Goal: Task Accomplishment & Management: Use online tool/utility

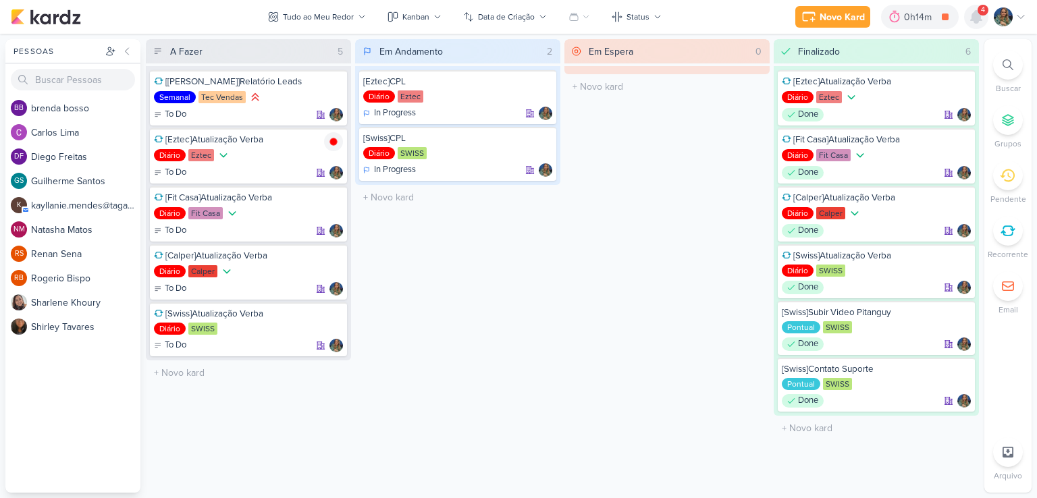
click at [973, 24] on icon at bounding box center [976, 17] width 16 height 16
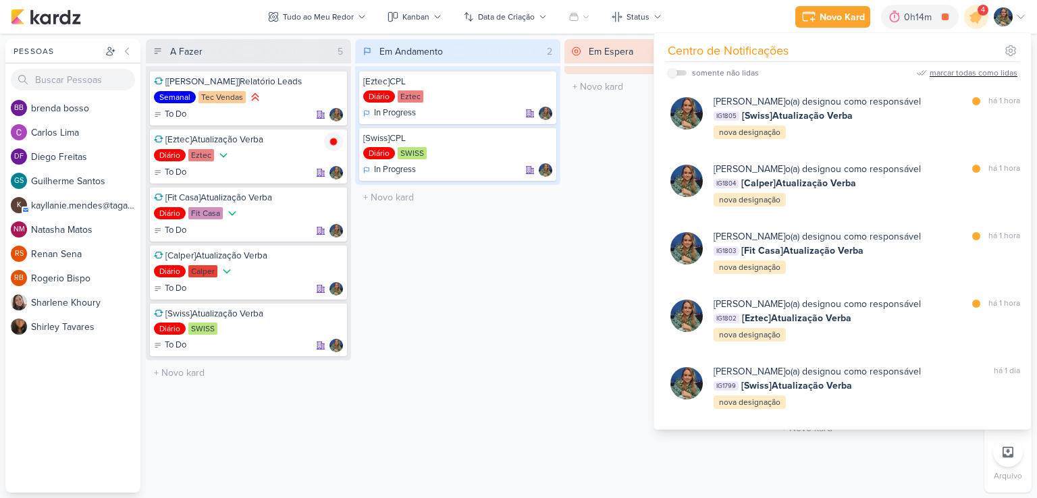
click at [970, 70] on div "marcar todas como lidas" at bounding box center [974, 73] width 88 height 12
click at [583, 239] on div "Em Espera 0 O título do kard deve ter menos que 100 caracteres" at bounding box center [667, 266] width 205 height 454
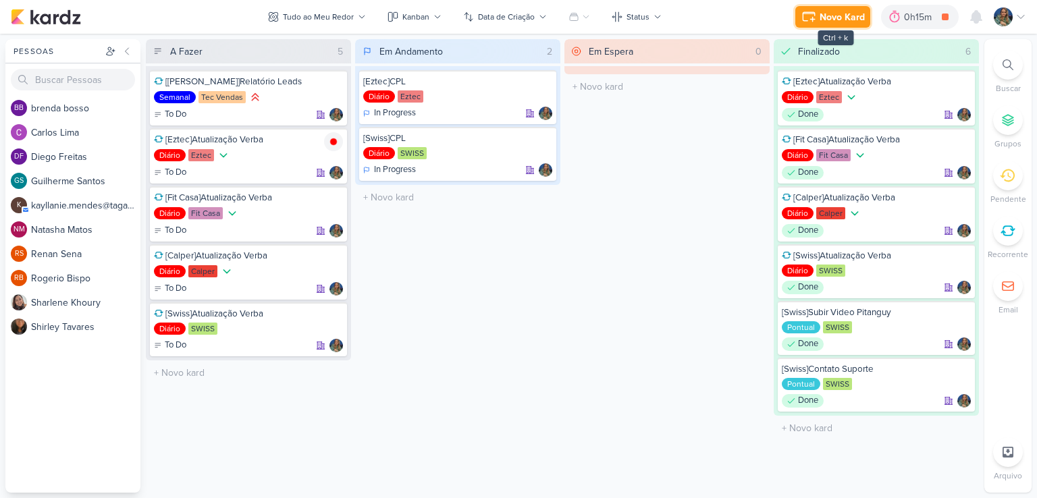
click at [839, 21] on div "Novo Kard" at bounding box center [842, 17] width 45 height 14
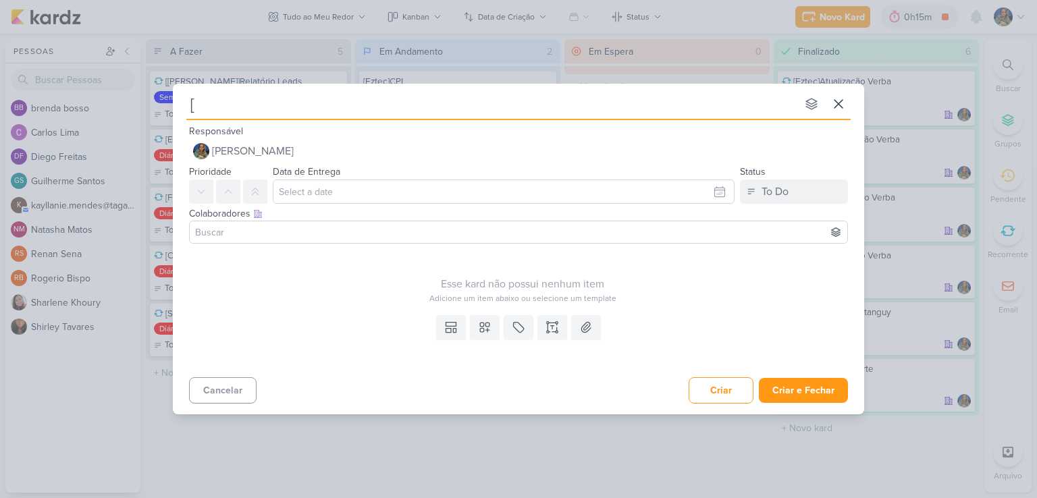
type input "[S"
type input "[Swiss"
type input "[[GEOGRAPHIC_DATA]]"
type input "[Swiss]Subir"
type input "[Swiss][PERSON_NAME]"
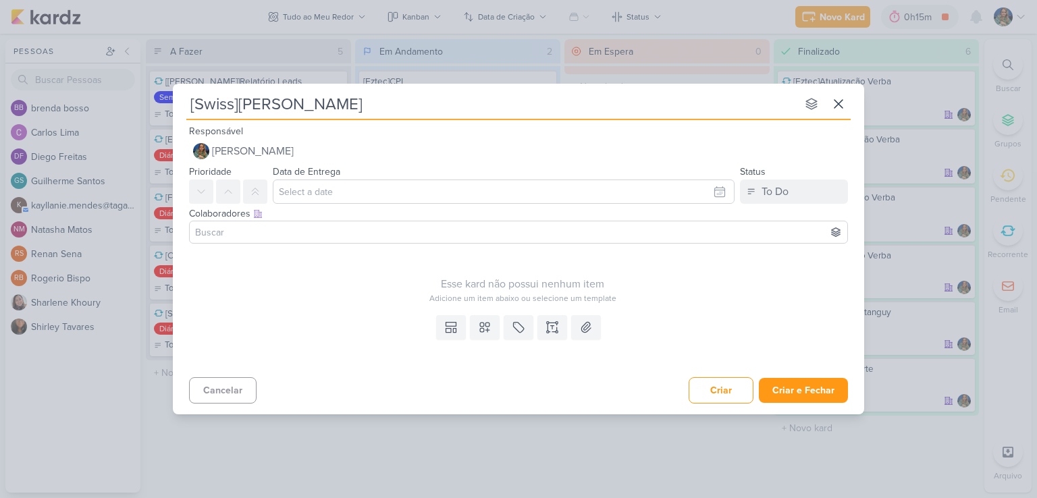
type input "[Swiss]Subir Carrossel"
click at [478, 328] on icon at bounding box center [485, 328] width 14 height 14
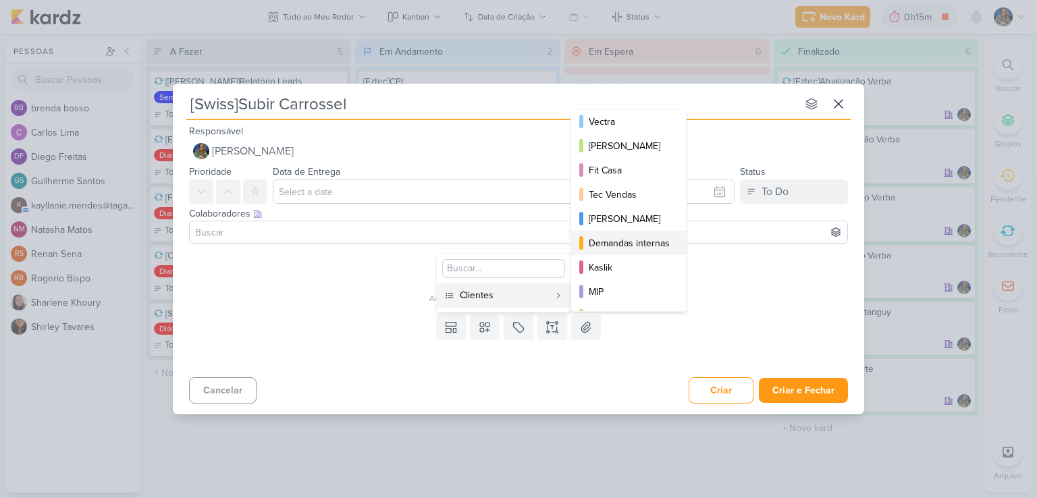
scroll to position [135, 0]
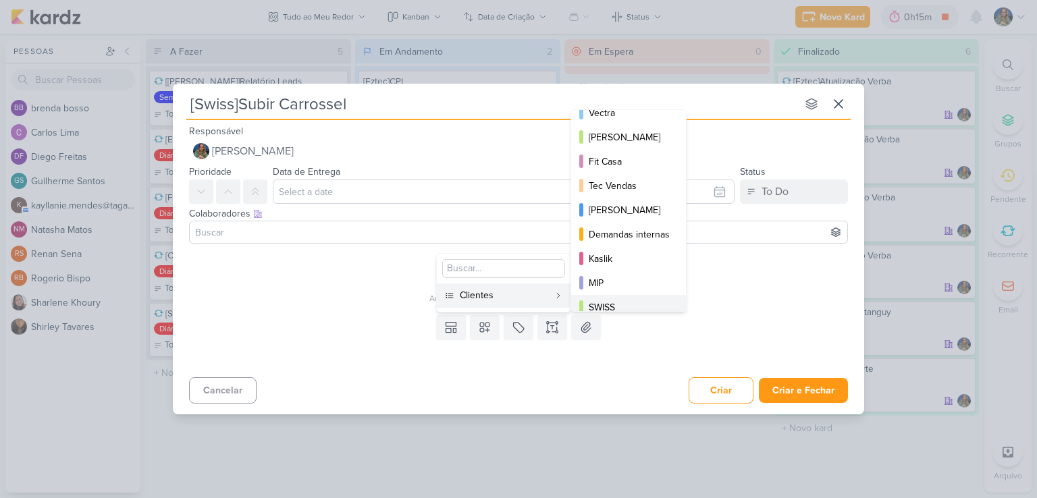
click at [616, 306] on div "SWISS" at bounding box center [629, 308] width 81 height 14
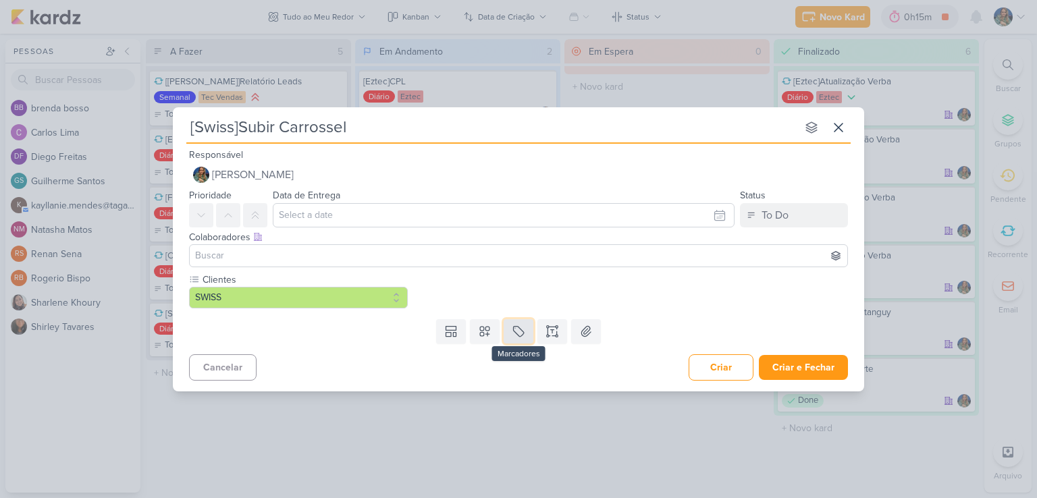
click at [514, 329] on icon at bounding box center [519, 331] width 10 height 10
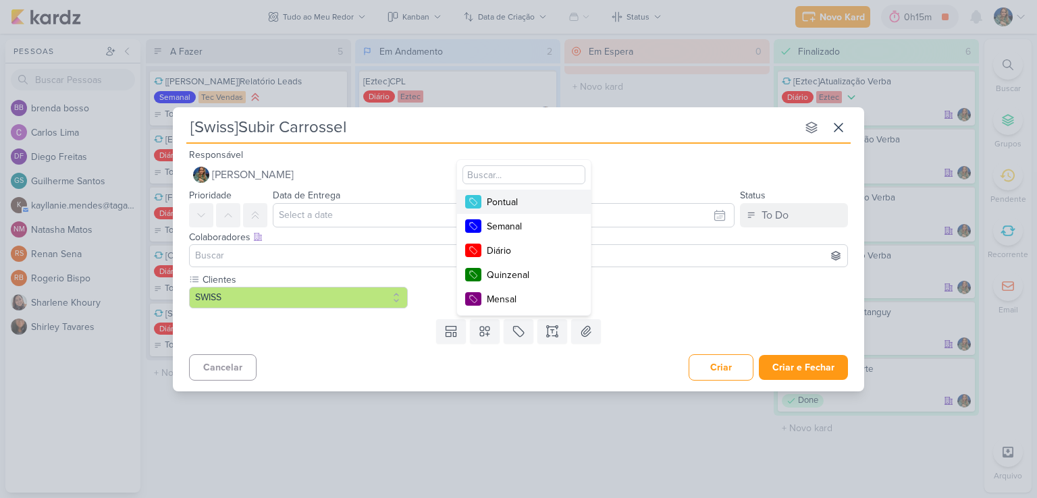
click at [522, 206] on div "Pontual" at bounding box center [531, 202] width 88 height 14
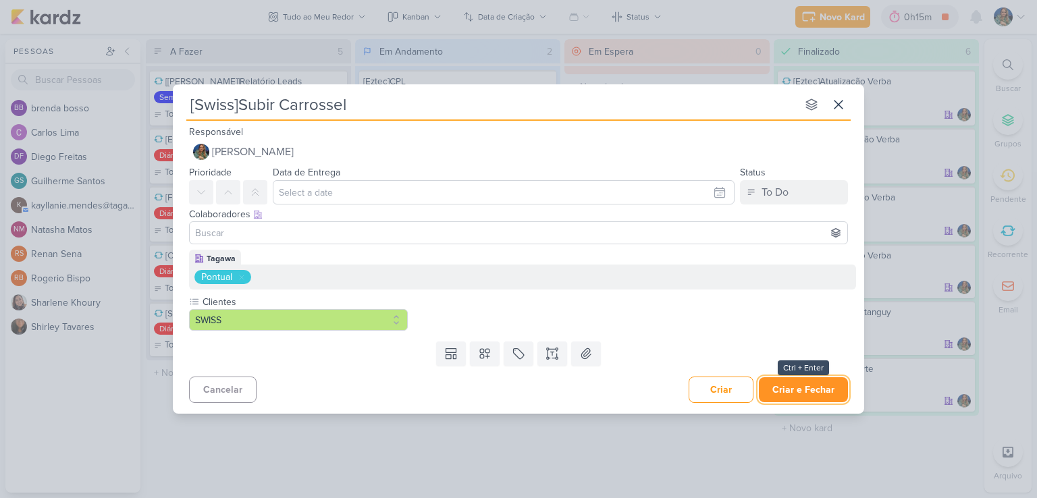
click at [800, 383] on button "Criar e Fechar" at bounding box center [803, 390] width 89 height 25
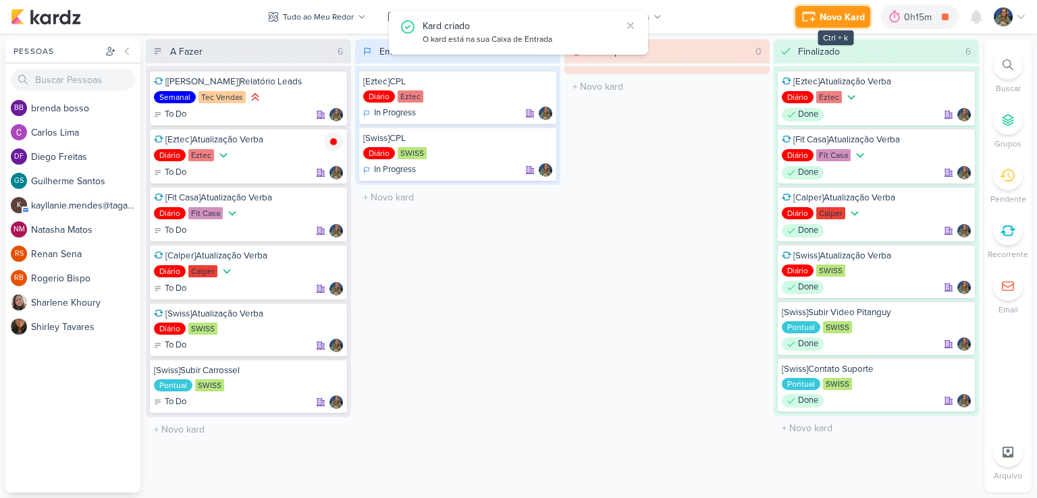
click at [837, 18] on div "Novo Kard" at bounding box center [842, 17] width 45 height 14
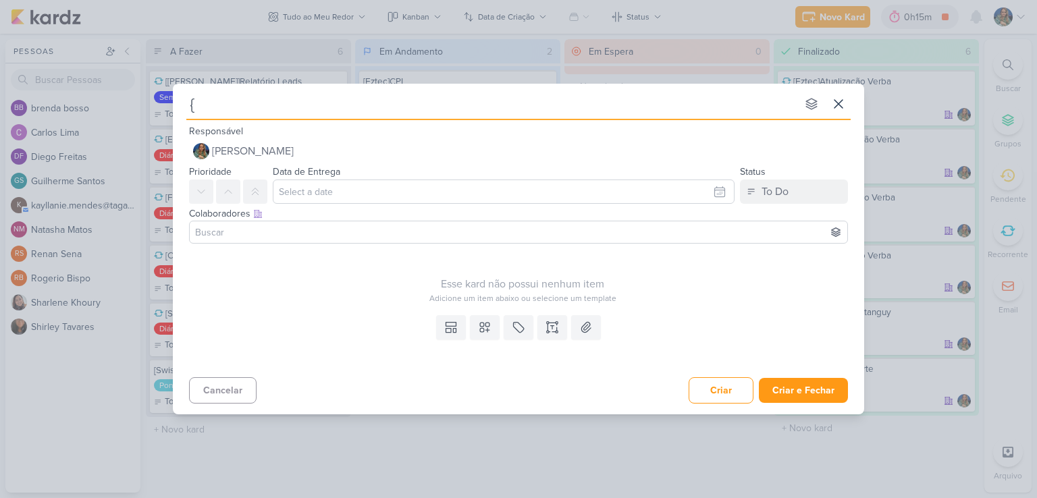
type input "{S"
type input "{Sw"
type input "{S"
type input "{"
type input "["
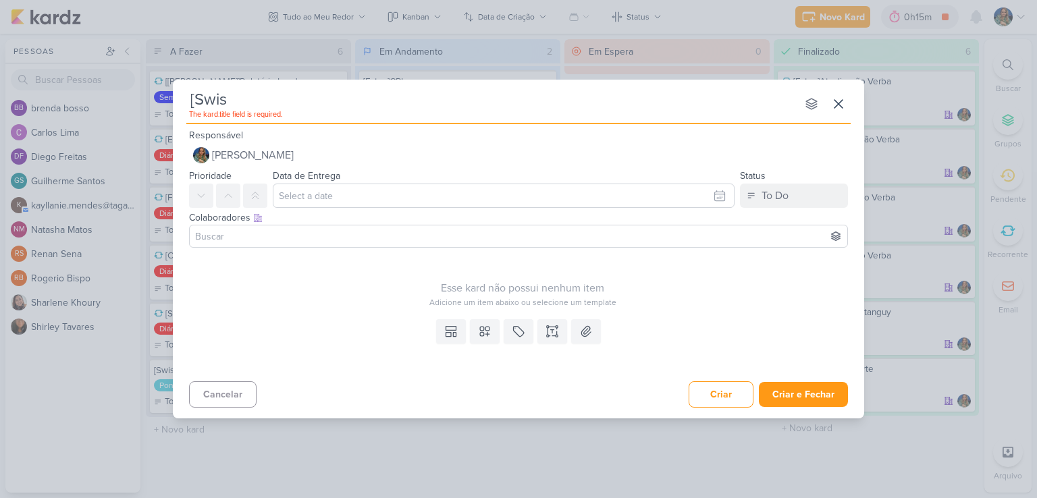
type input "[Swiss"
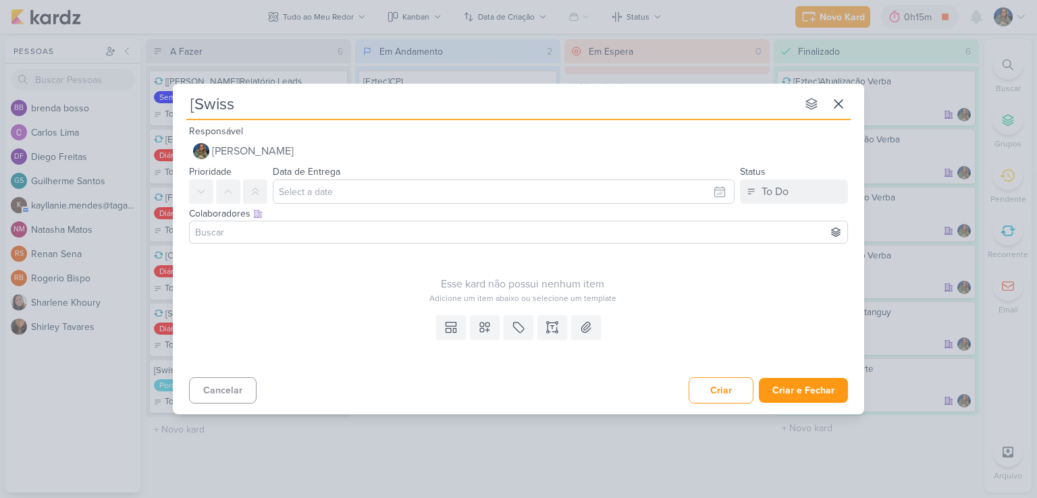
type input "[[GEOGRAPHIC_DATA]]"
type input "[Swiss]Checar Leads"
type input "[Swiss]Checar Leads FFID"
click at [487, 326] on icon at bounding box center [484, 327] width 9 height 9
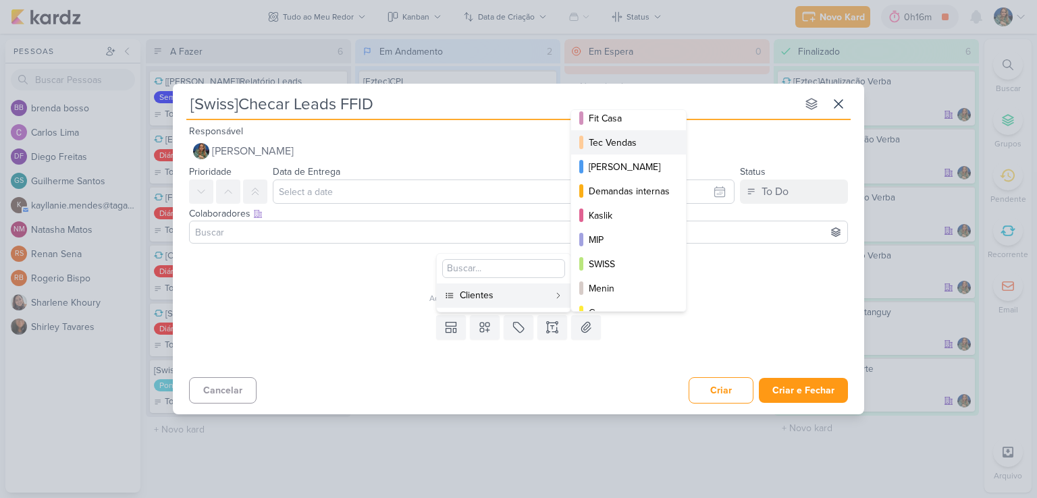
scroll to position [195, 0]
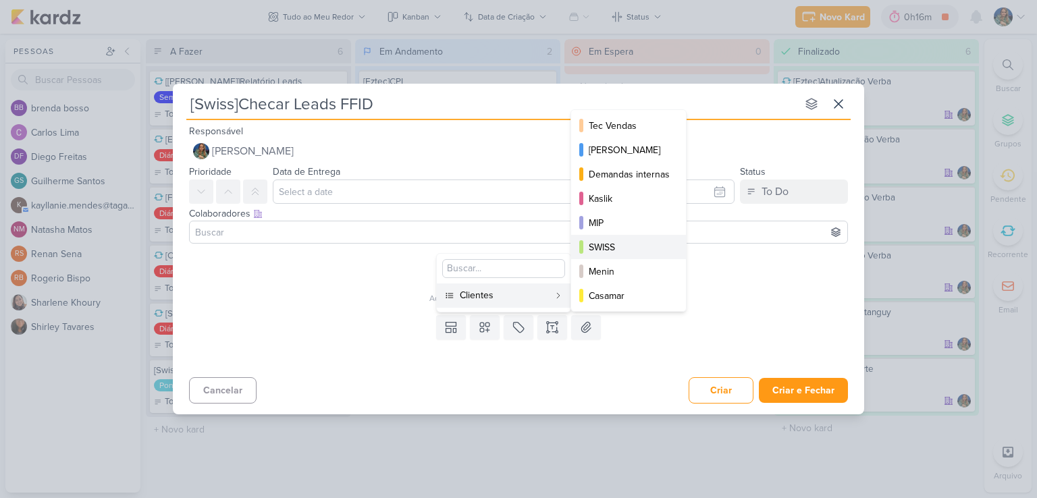
click at [612, 256] on button "SWISS" at bounding box center [628, 247] width 115 height 24
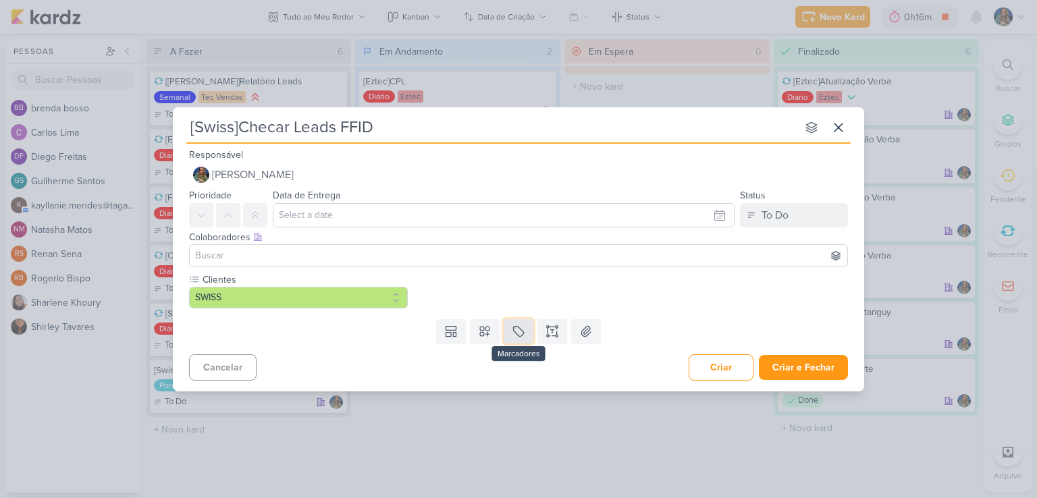
click at [520, 333] on icon at bounding box center [519, 332] width 14 height 14
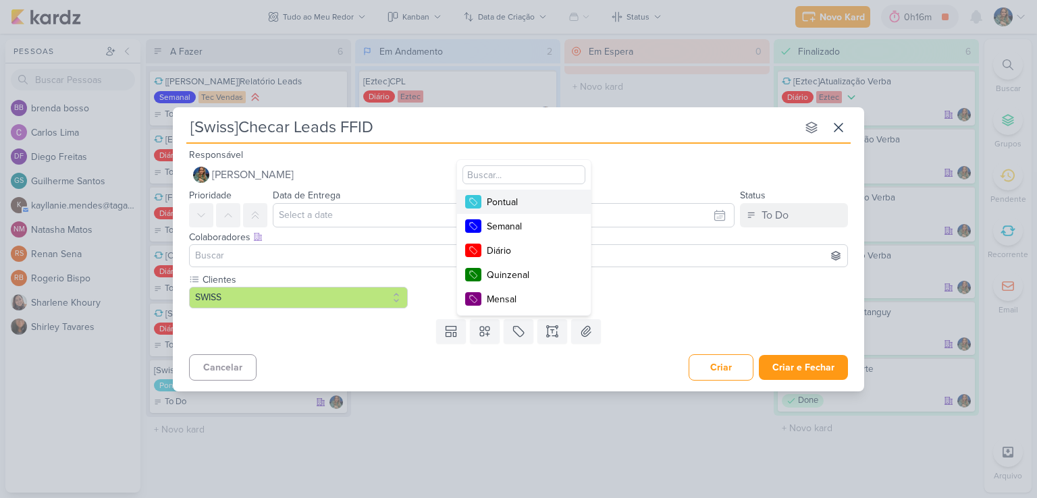
click at [524, 202] on div "Pontual" at bounding box center [531, 202] width 88 height 14
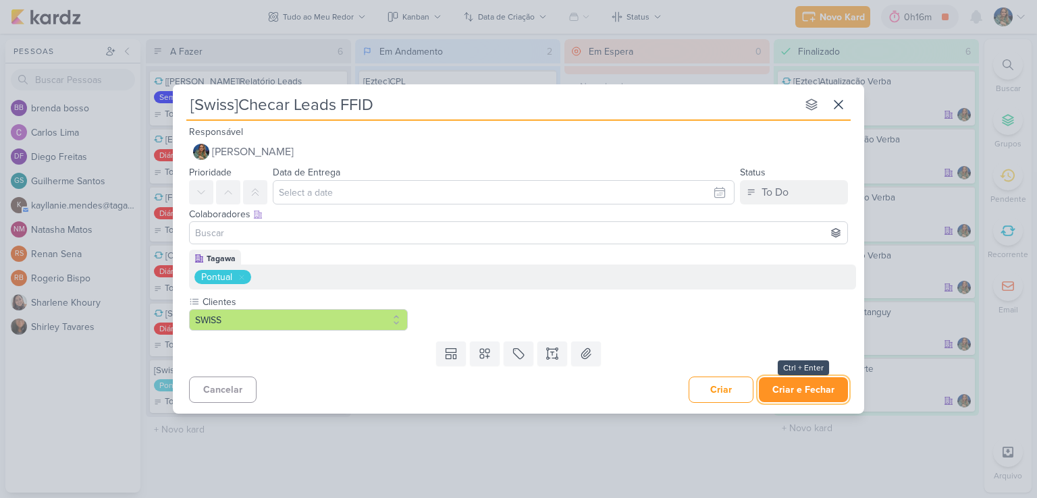
click at [783, 387] on button "Criar e Fechar" at bounding box center [803, 390] width 89 height 25
